Goal: Navigation & Orientation: Find specific page/section

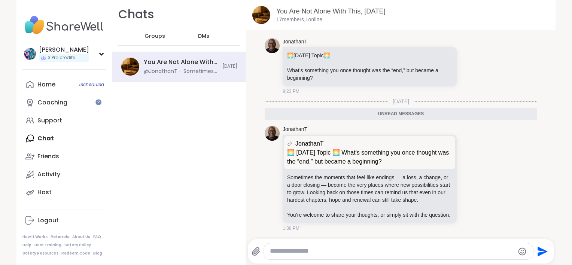
scroll to position [209, 0]
click at [58, 133] on div "Home 1 Scheduled Coaching Support Chat Friends Activity Host" at bounding box center [63, 139] width 83 height 126
click at [58, 138] on div "Home 1 Scheduled Coaching Support Chat Friends Activity Host" at bounding box center [63, 139] width 83 height 126
click at [198, 33] on span "DMs" at bounding box center [203, 36] width 11 height 7
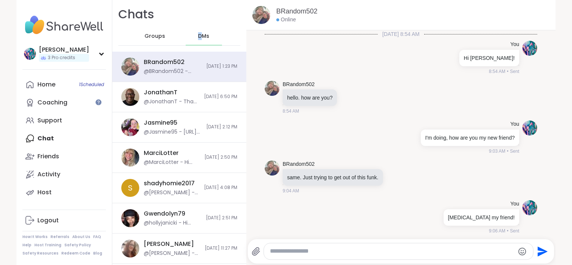
scroll to position [940, 0]
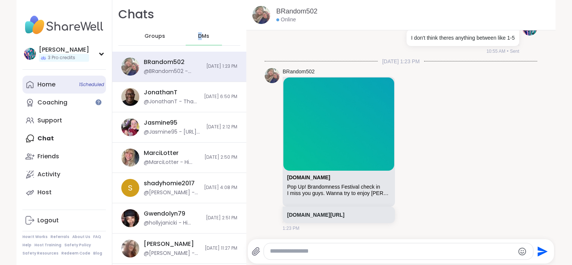
click at [51, 82] on div "Home 1 Scheduled" at bounding box center [46, 84] width 18 height 8
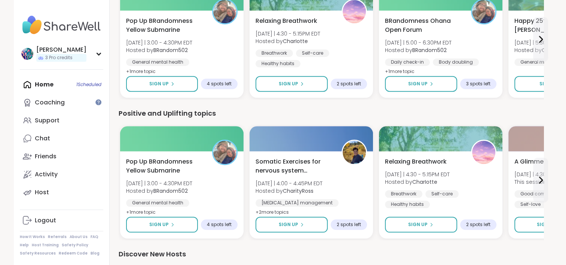
scroll to position [711, 0]
